Goal: Task Accomplishment & Management: Use online tool/utility

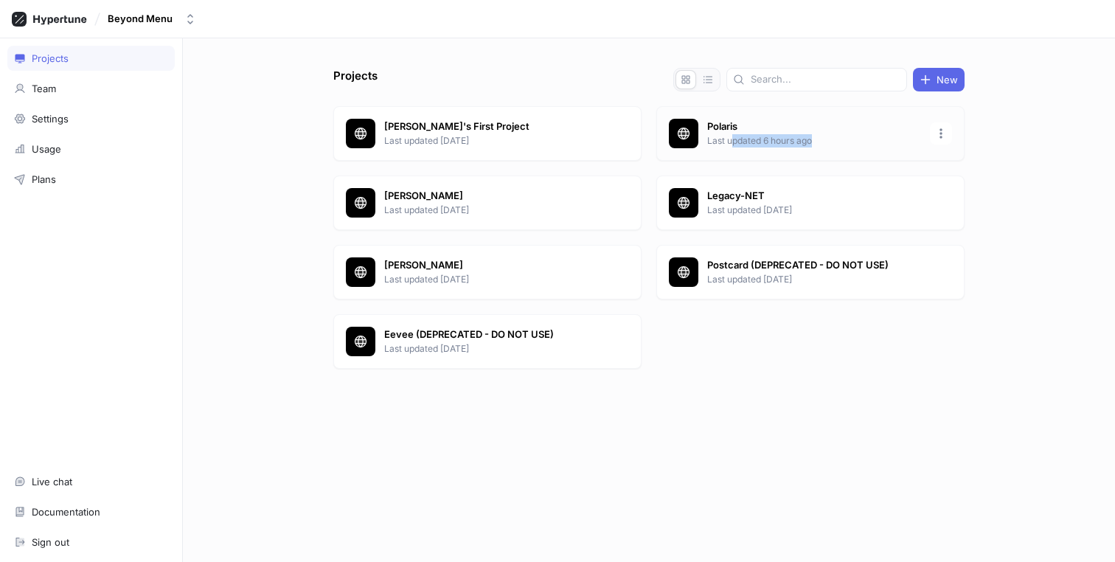
click at [733, 147] on div "Polaris Last updated 6 hours ago" at bounding box center [810, 133] width 308 height 55
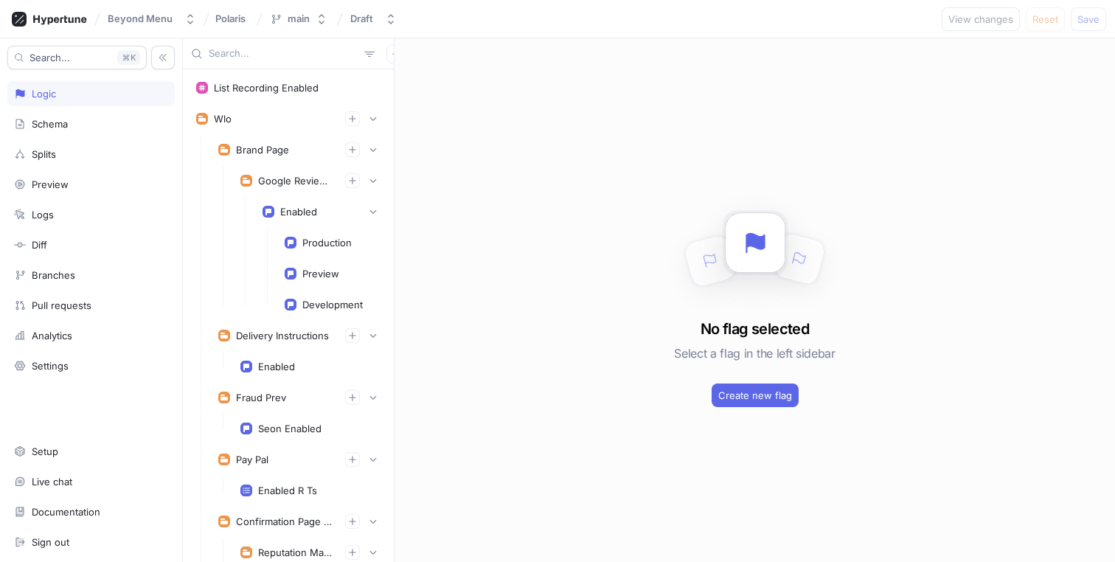
click at [285, 53] on input "text" at bounding box center [284, 53] width 150 height 15
click at [71, 300] on div "Pull requests" at bounding box center [62, 305] width 60 height 12
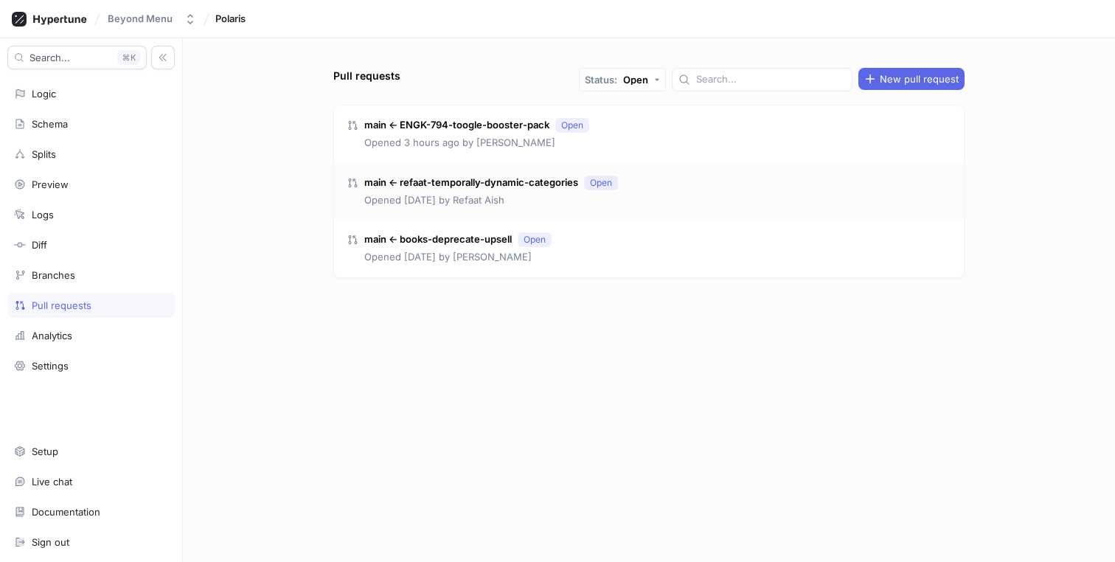
click at [666, 189] on div "main ← refaat-temporally-dynamic-categories Open Opened [DATE] by [PERSON_NAME]" at bounding box center [649, 192] width 630 height 58
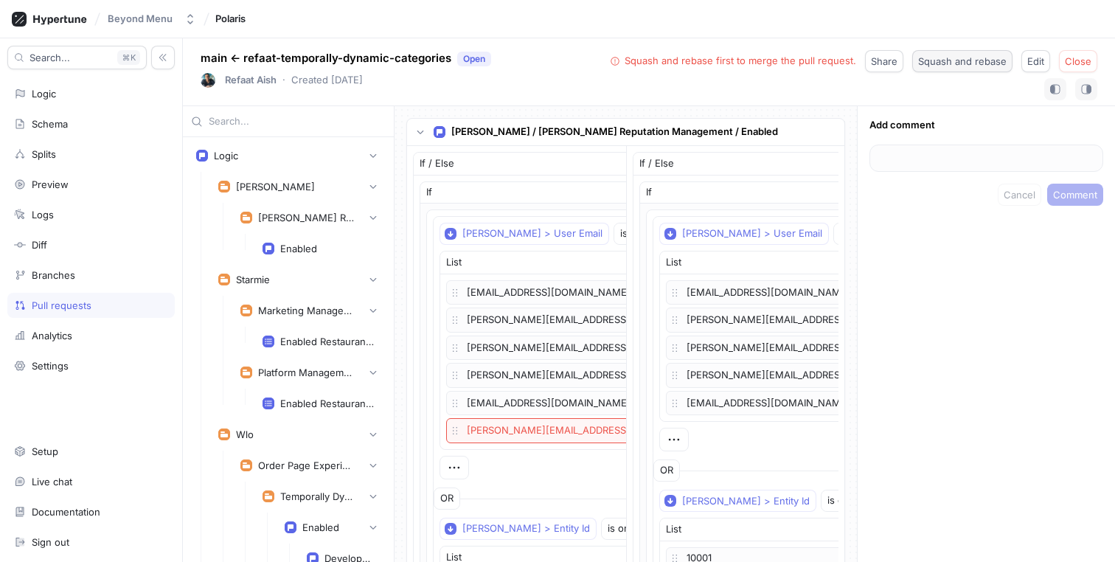
click at [947, 66] on span "Squash and rebase" at bounding box center [962, 61] width 89 height 9
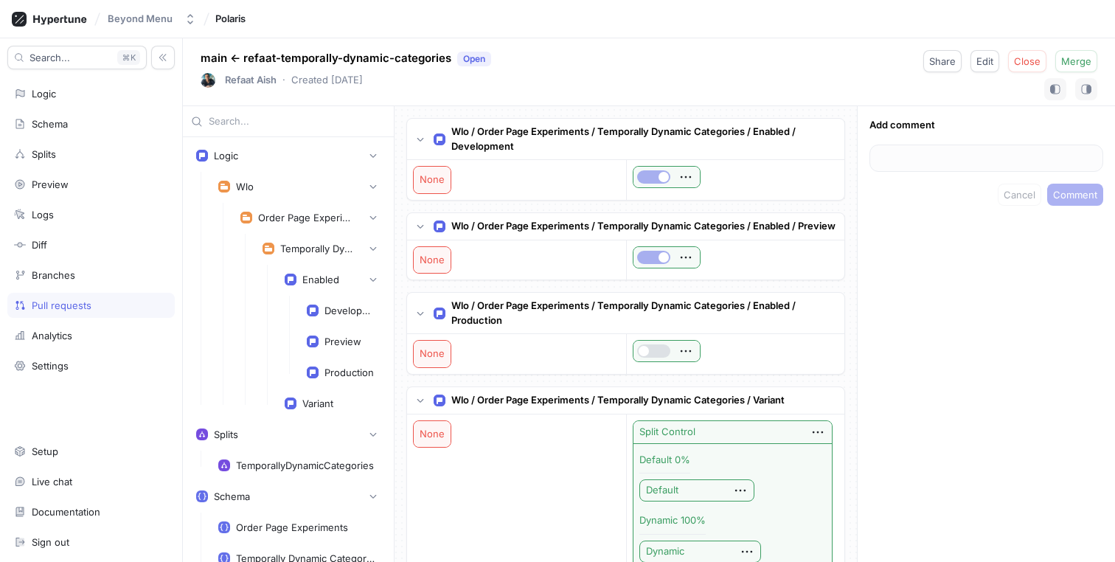
click at [71, 308] on div "Pull requests" at bounding box center [62, 305] width 60 height 12
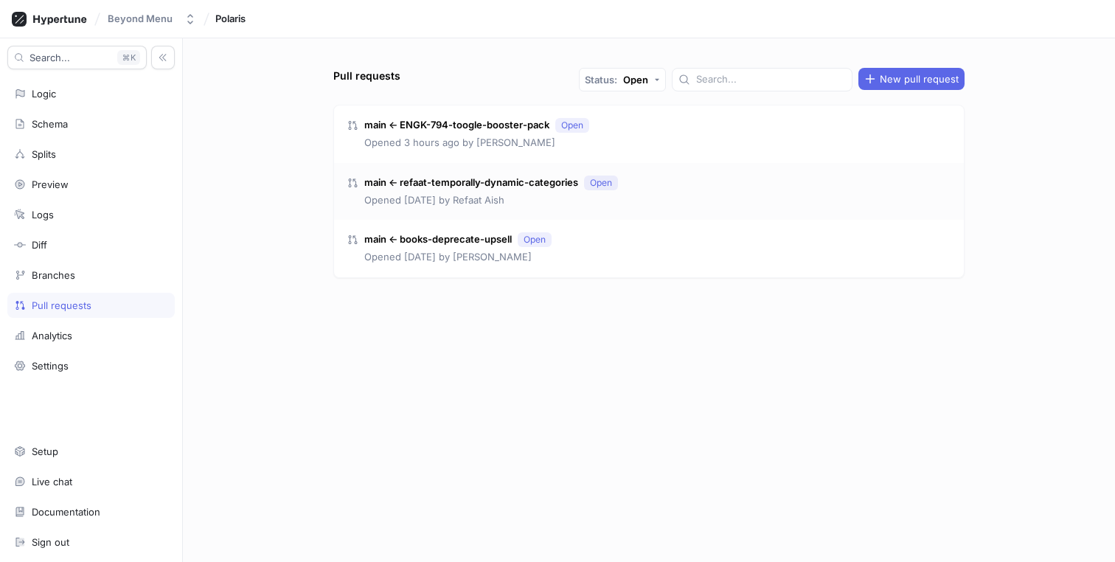
click at [639, 193] on div "main ← refaat-temporally-dynamic-categories Open Opened [DATE] by [PERSON_NAME]" at bounding box center [649, 192] width 630 height 58
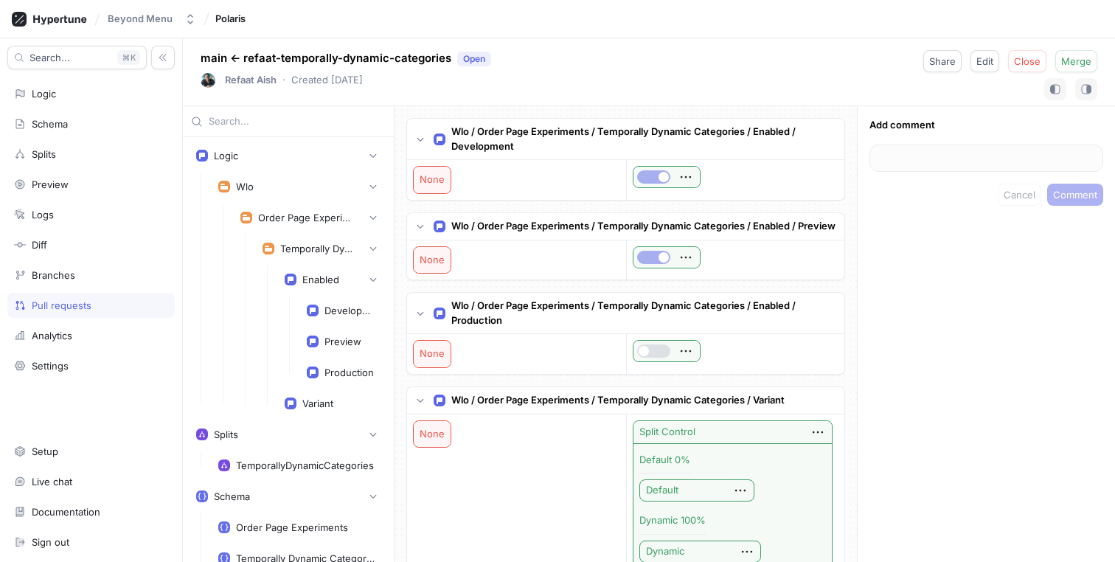
click at [63, 306] on div "Pull requests" at bounding box center [62, 305] width 60 height 12
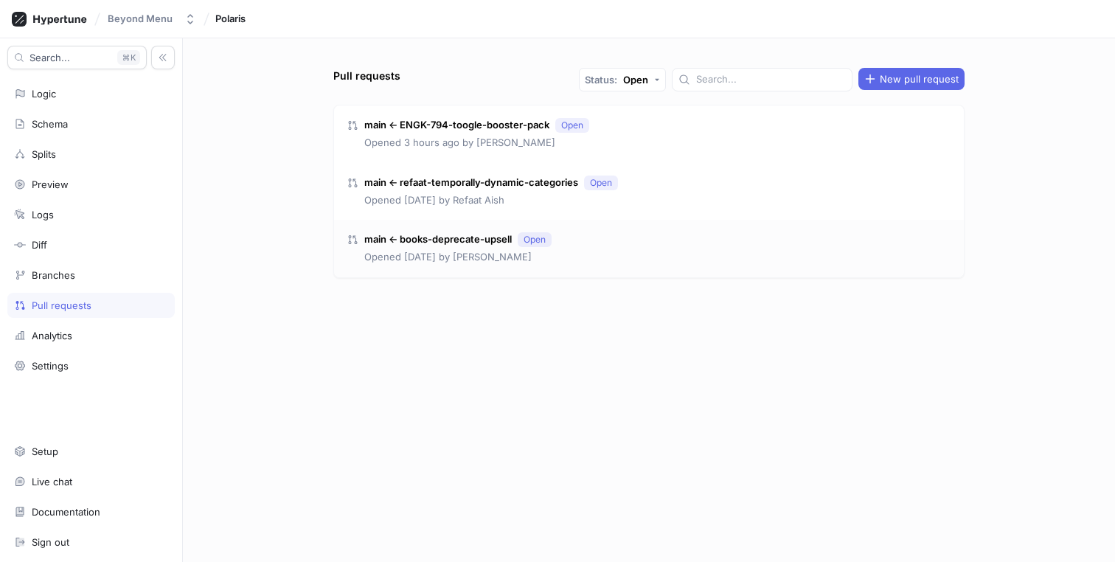
click at [596, 263] on div "main ← books-deprecate-upsell Open Opened [DATE] by [PERSON_NAME]" at bounding box center [649, 249] width 630 height 58
